Goal: Information Seeking & Learning: Learn about a topic

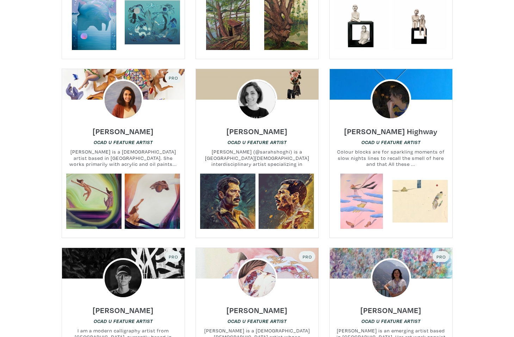
scroll to position [3448, 0]
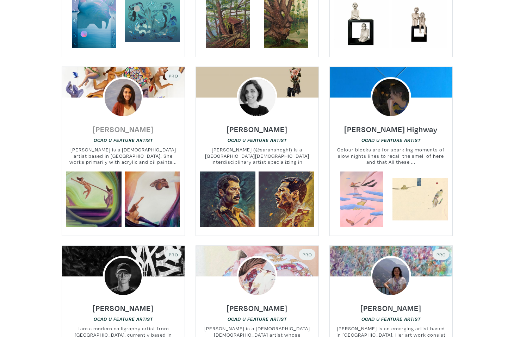
click at [129, 124] on h6 "Anam Feerasta" at bounding box center [123, 129] width 61 height 10
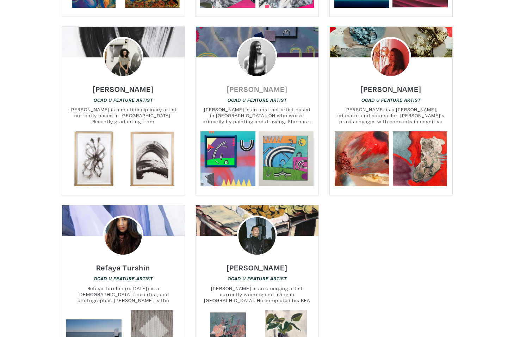
scroll to position [8058, 0]
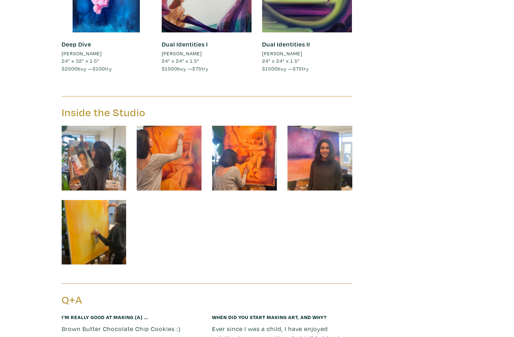
scroll to position [2385, 0]
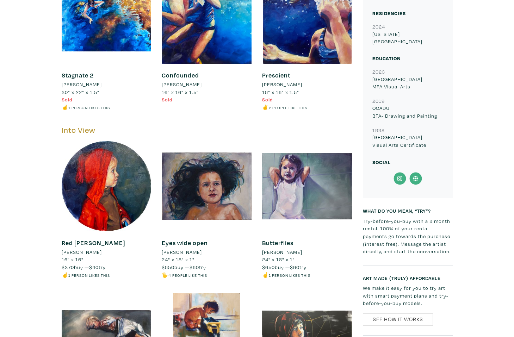
scroll to position [1719, 0]
